Goal: Information Seeking & Learning: Learn about a topic

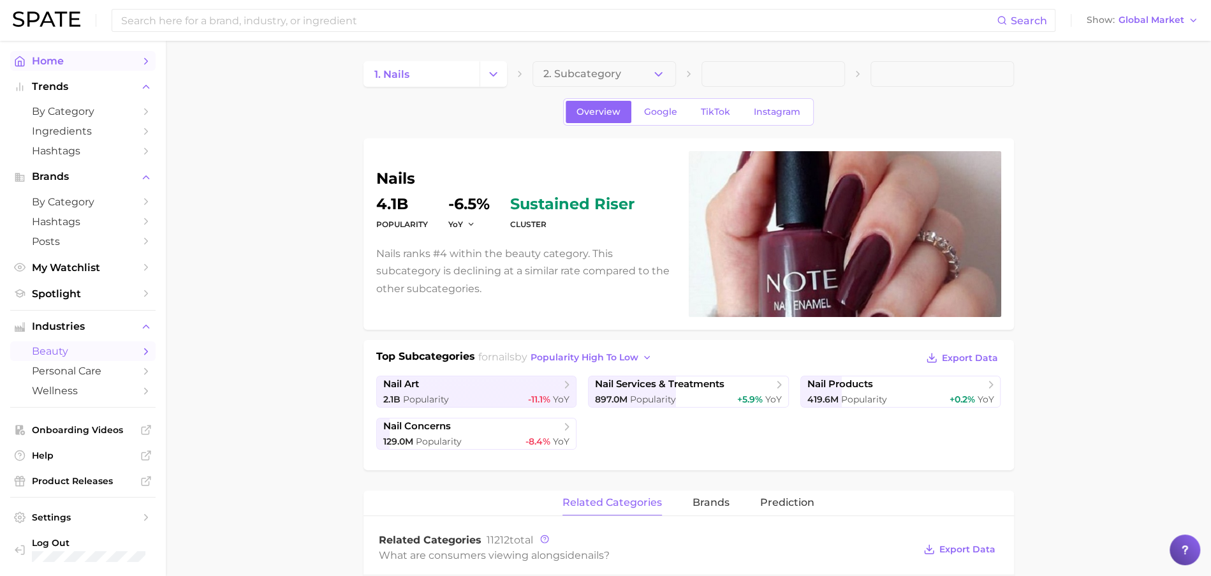
click at [41, 57] on span "Home" at bounding box center [83, 61] width 102 height 12
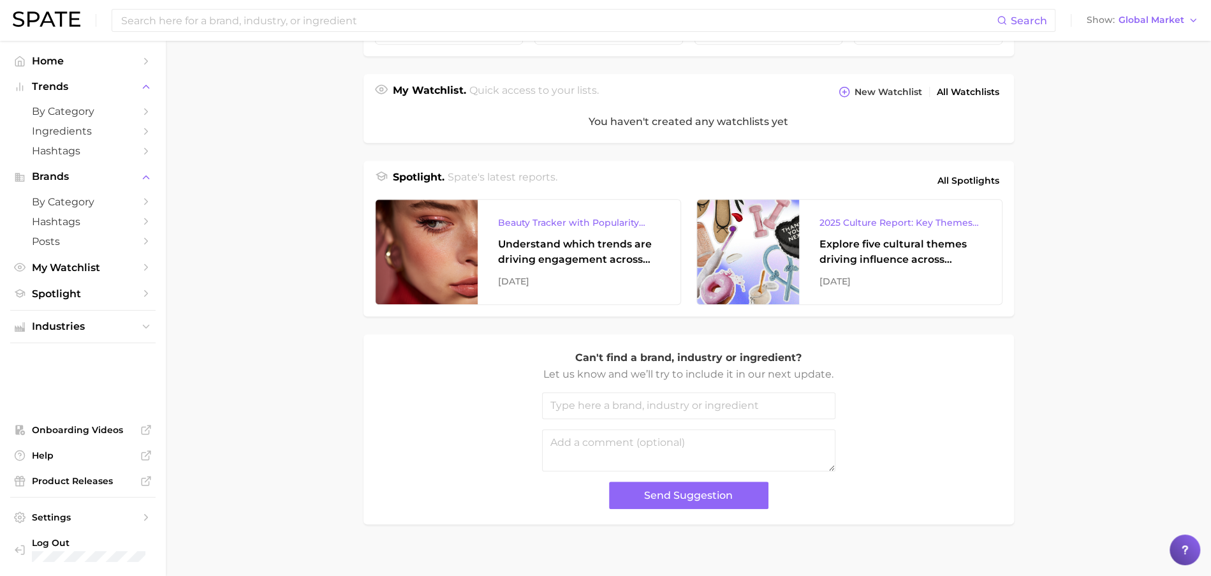
scroll to position [437, 0]
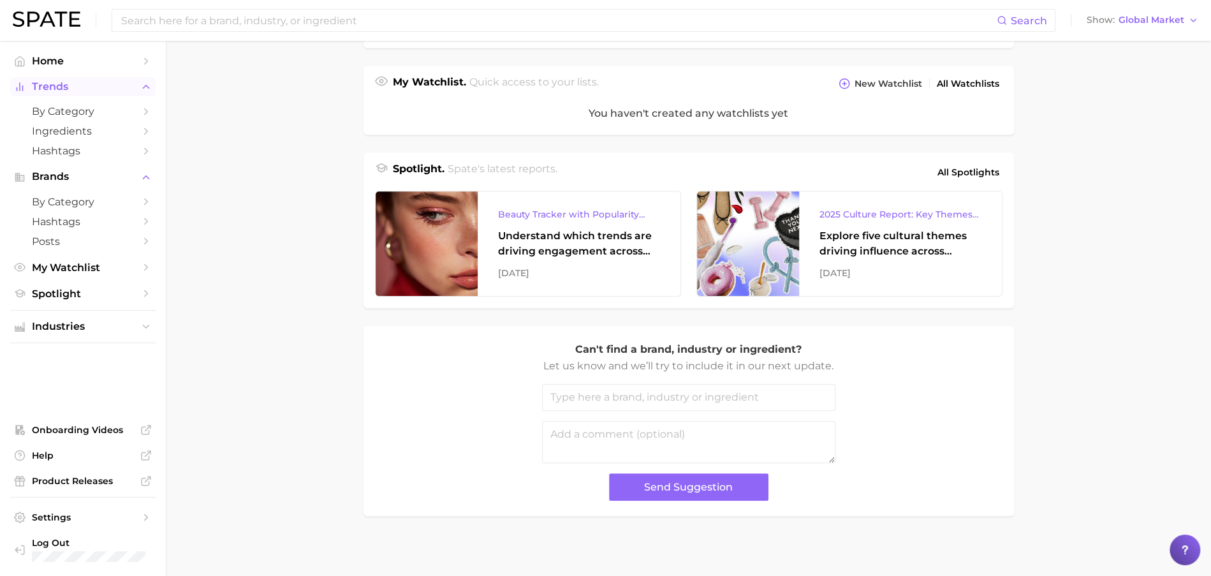
click at [66, 83] on span "Trends" at bounding box center [83, 86] width 102 height 11
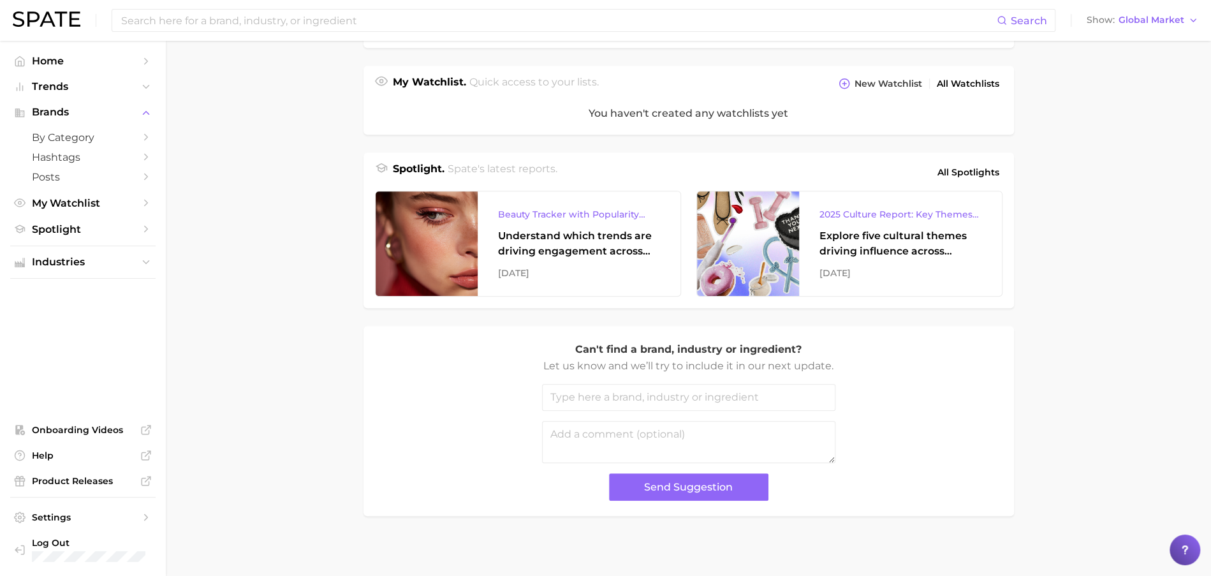
click at [79, 97] on ul "Home Trends Brands by Category Hashtags Posts My Watchlist Spotlight" at bounding box center [82, 145] width 145 height 188
click at [79, 87] on span "Trends" at bounding box center [83, 86] width 102 height 11
click at [77, 180] on span "Brands" at bounding box center [83, 176] width 102 height 11
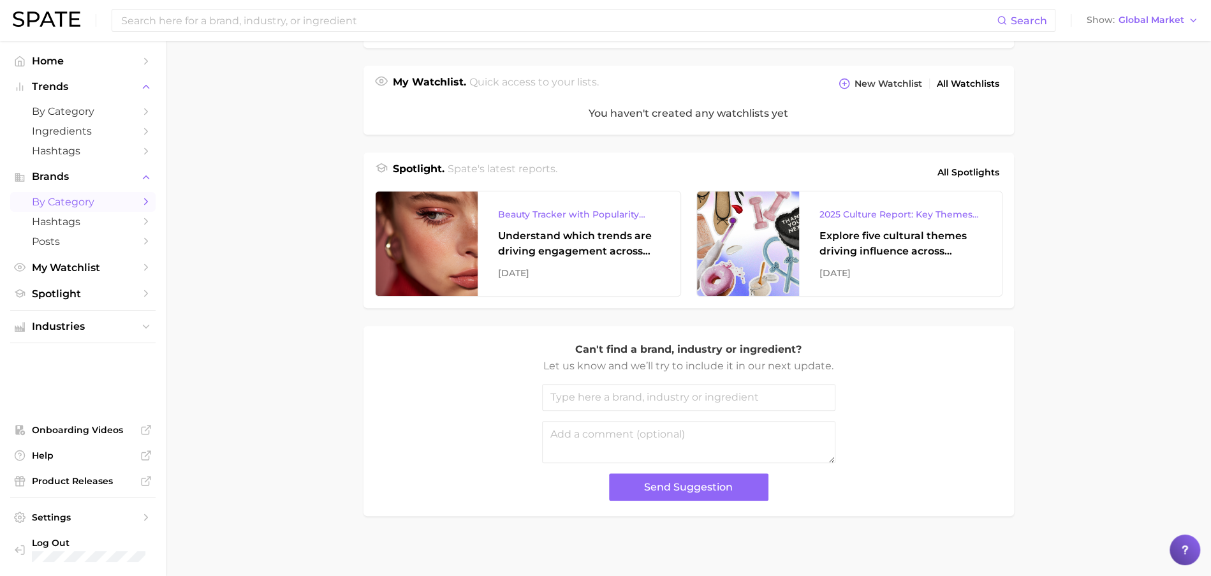
click at [73, 205] on span "by Category" at bounding box center [83, 202] width 102 height 12
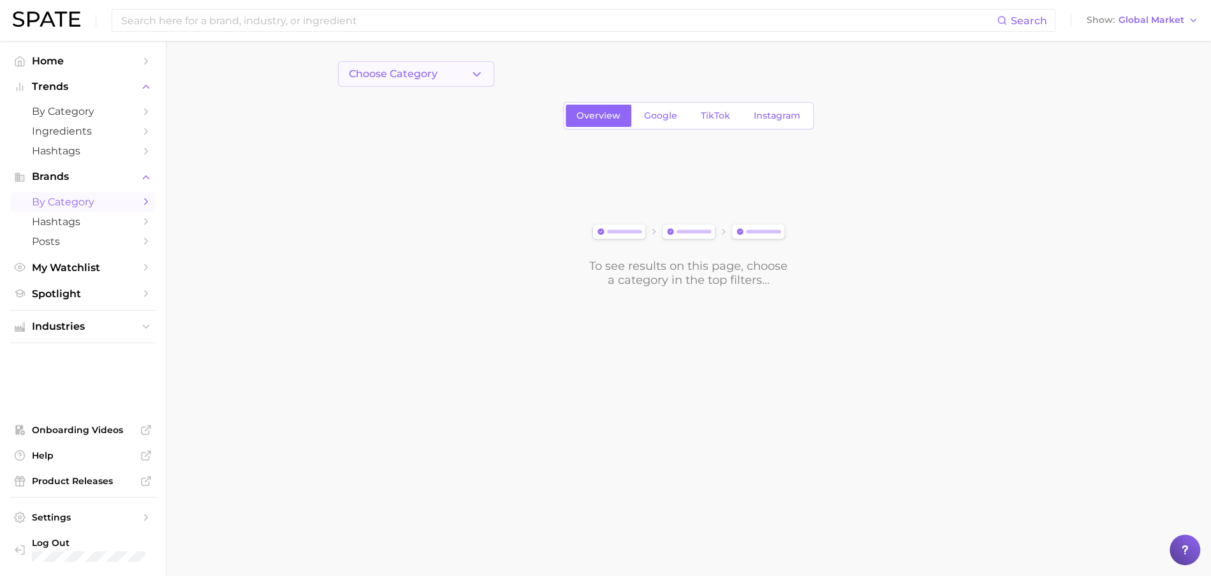
click at [455, 78] on button "Choose Category" at bounding box center [416, 74] width 156 height 26
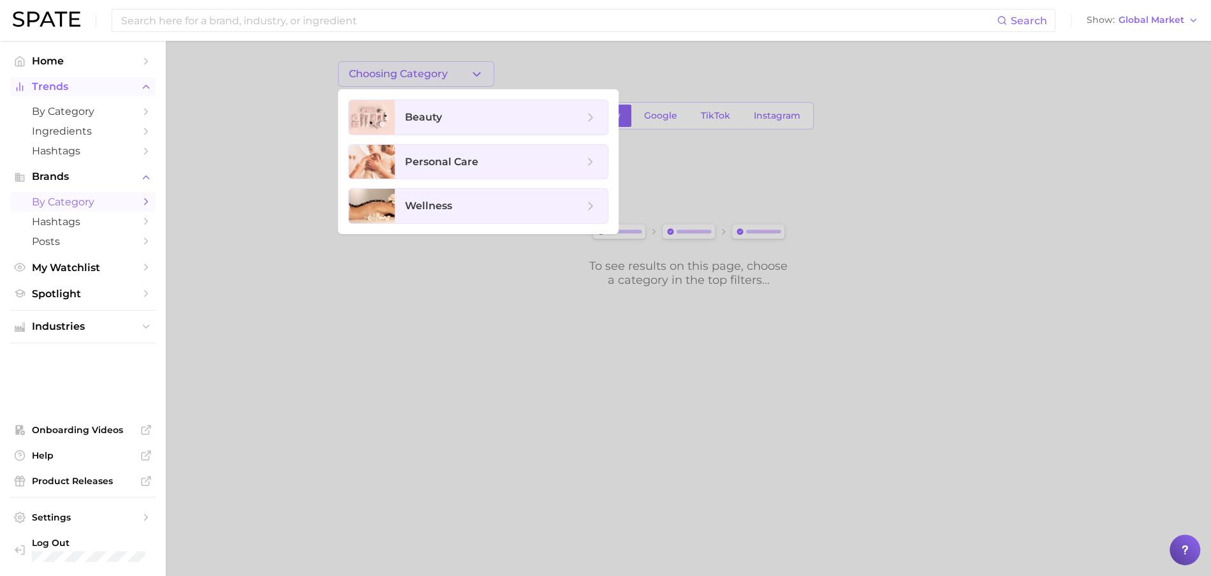
click at [62, 85] on span "Trends" at bounding box center [83, 86] width 102 height 11
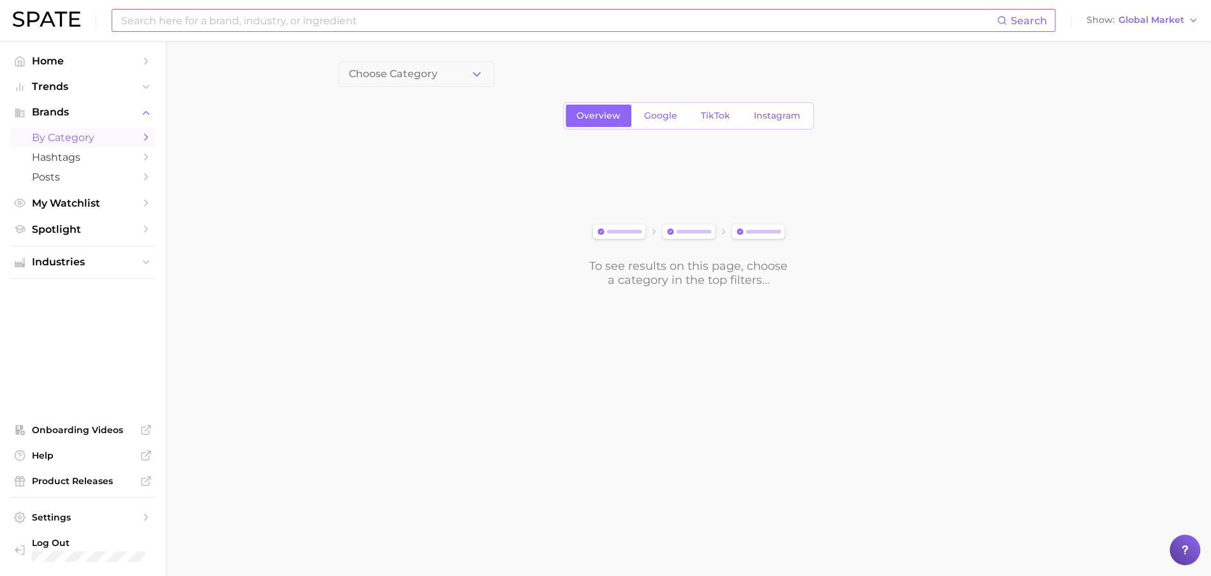
click at [267, 24] on input at bounding box center [558, 21] width 877 height 22
type input "e"
type input "prime day"
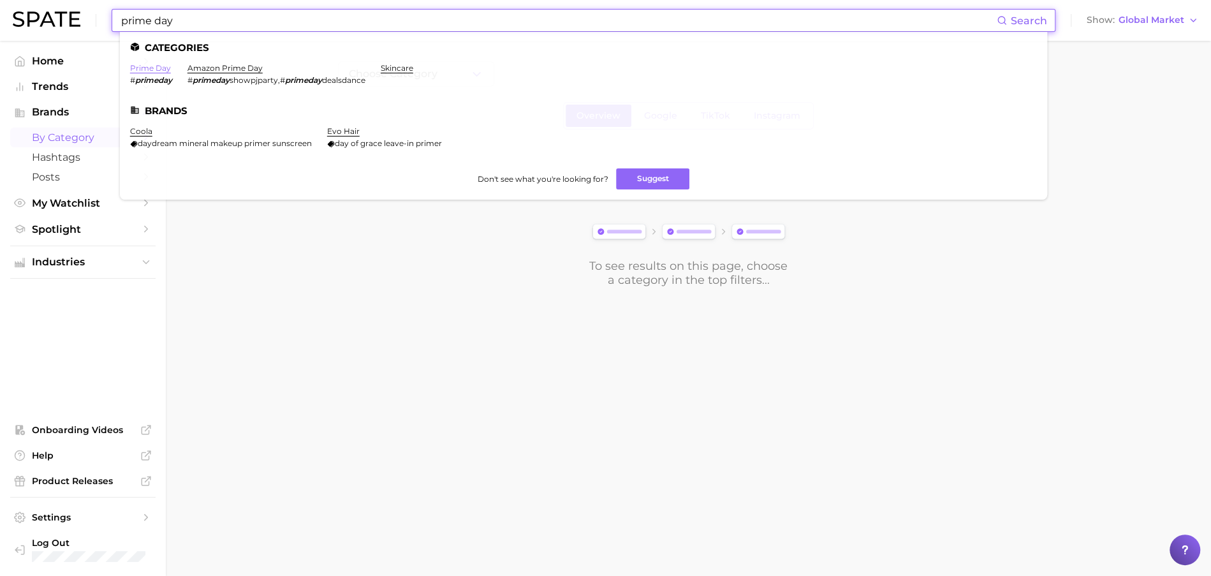
click at [145, 69] on link "prime day" at bounding box center [150, 68] width 41 height 10
